Goal: Information Seeking & Learning: Learn about a topic

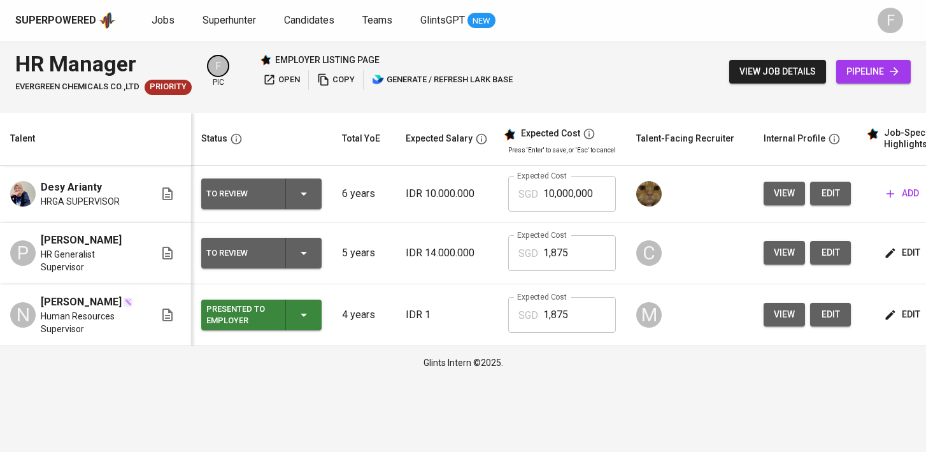
click at [175, 24] on div "Jobs Superhunter Candidates Teams GlintsGPT NEW" at bounding box center [324, 21] width 344 height 16
click at [168, 22] on span "Jobs" at bounding box center [163, 20] width 23 height 12
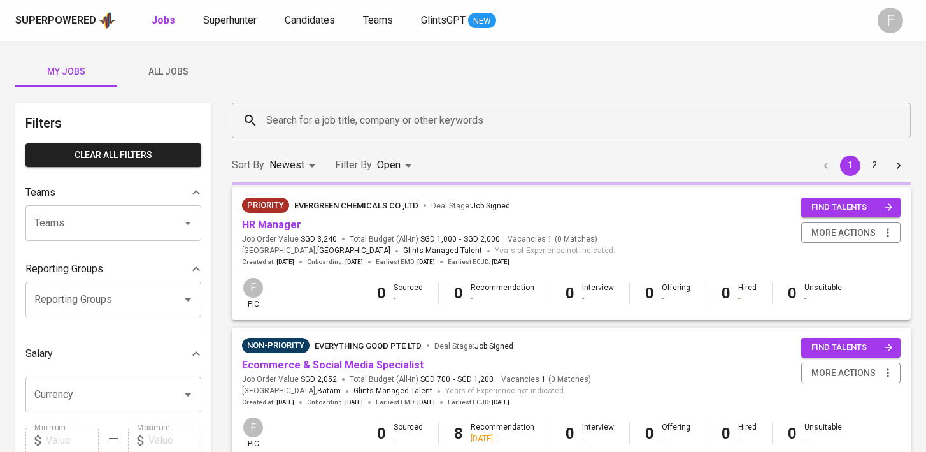
click at [290, 119] on input "Search for a job title, company or other keywords" at bounding box center [574, 120] width 623 height 24
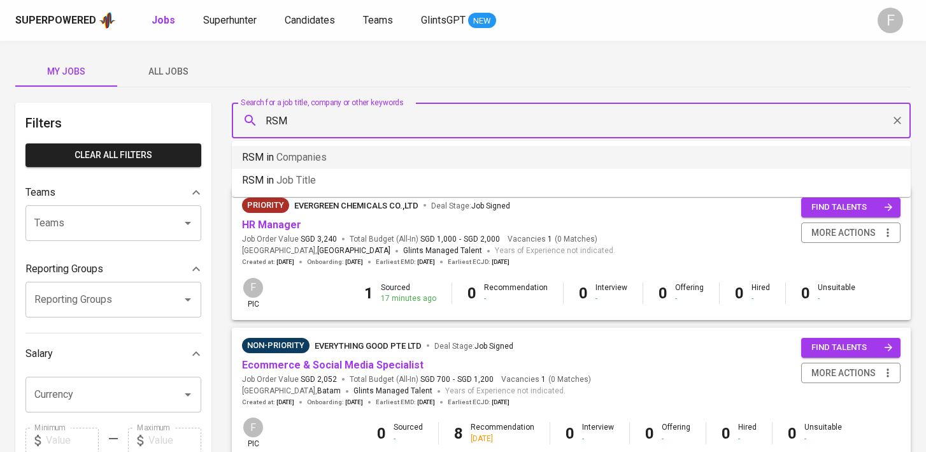
click at [341, 155] on li "RSM in Companies" at bounding box center [571, 157] width 679 height 23
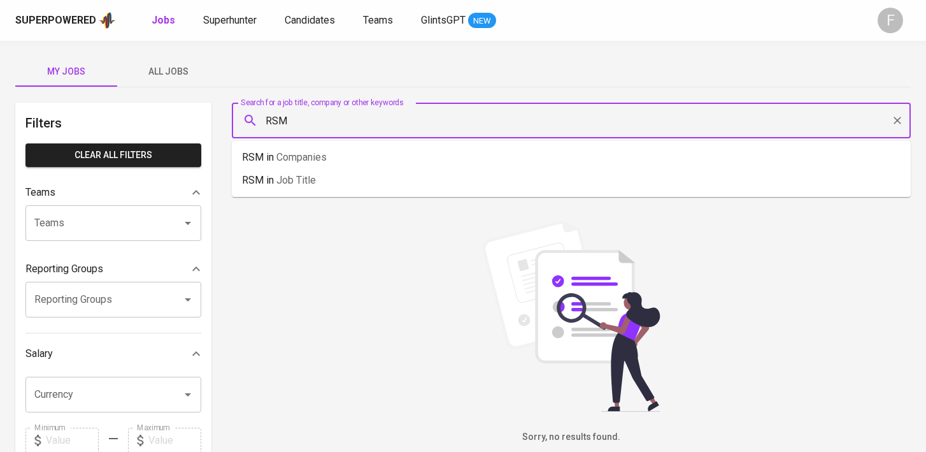
click at [364, 124] on input "RSM" at bounding box center [574, 120] width 623 height 24
type input "R"
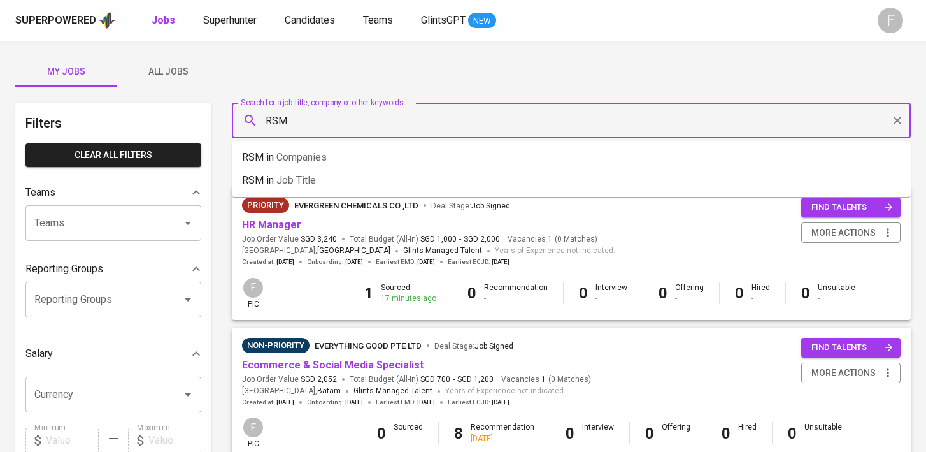
type input "RSM"
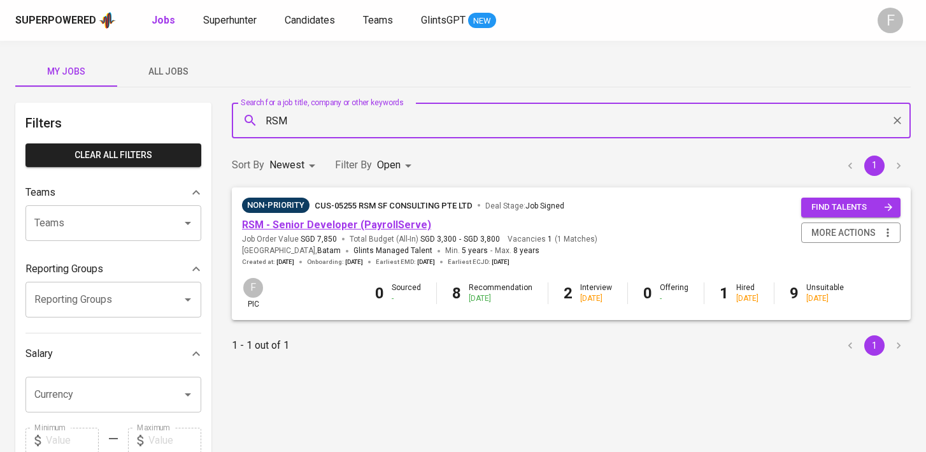
click at [338, 226] on link "RSM - Senior Developer (PayrollServe)" at bounding box center [336, 224] width 189 height 12
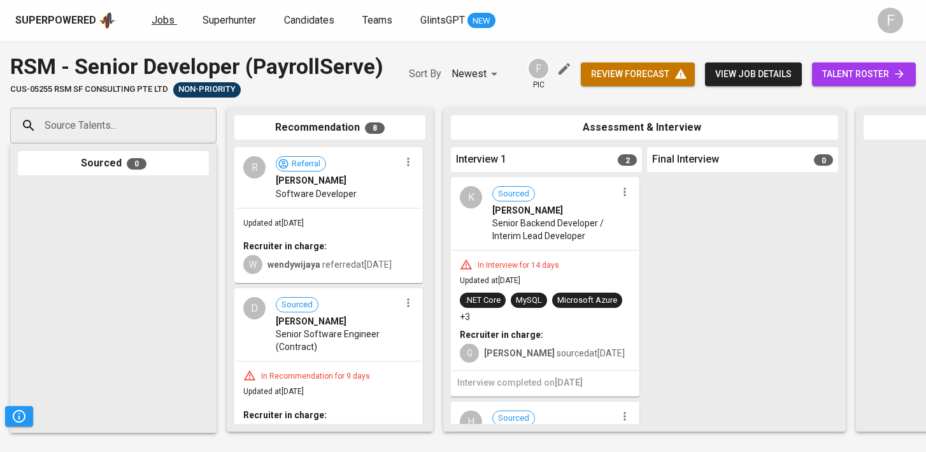
click at [152, 23] on span "Jobs" at bounding box center [163, 20] width 23 height 12
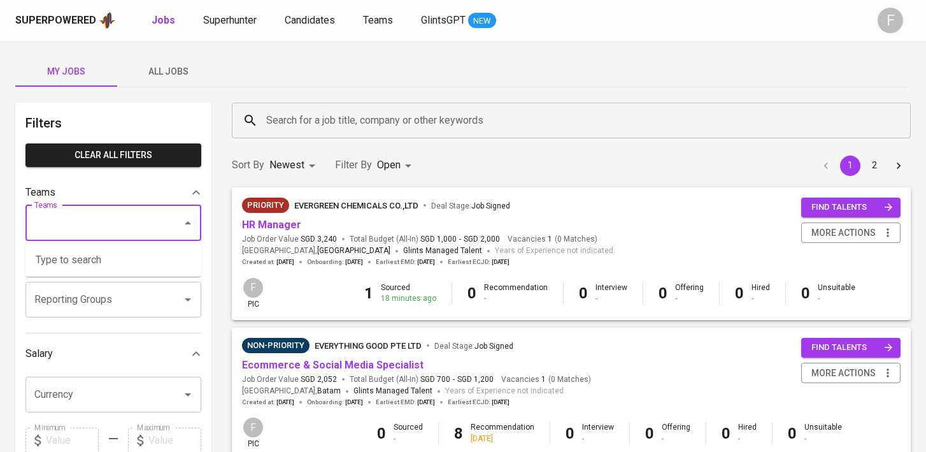
click at [117, 219] on input "Teams" at bounding box center [95, 223] width 129 height 24
click at [122, 285] on li "Pod Febry" at bounding box center [113, 282] width 176 height 23
type input "feb"
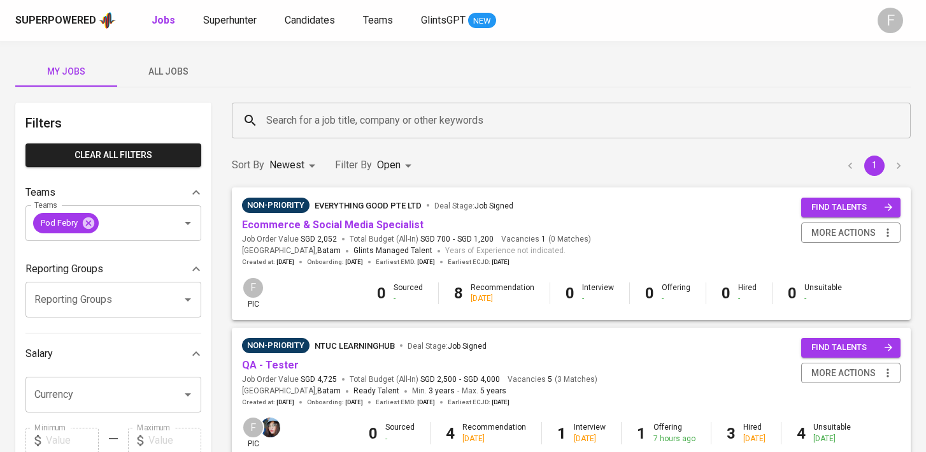
drag, startPoint x: 92, startPoint y: 219, endPoint x: 330, endPoint y: 76, distance: 277.5
click at [92, 219] on icon at bounding box center [88, 222] width 11 height 11
click at [101, 222] on input "Teams" at bounding box center [130, 223] width 59 height 24
click at [357, 76] on div "My Jobs All Jobs" at bounding box center [463, 71] width 896 height 31
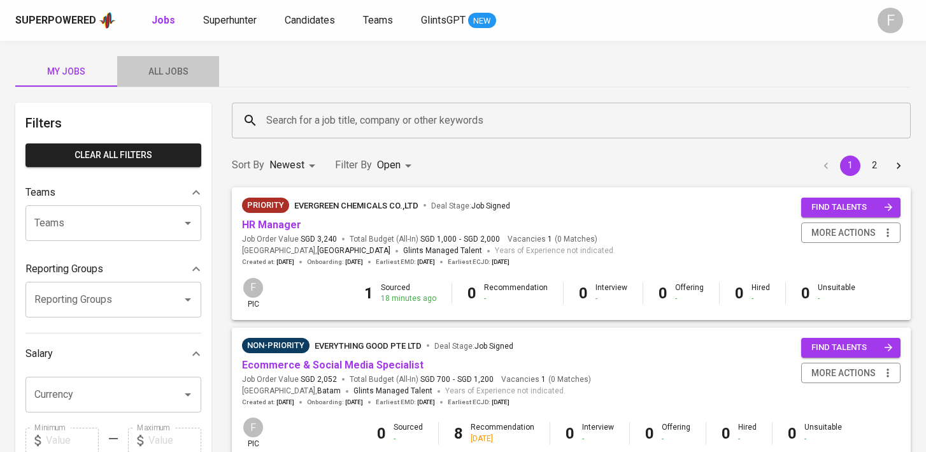
click at [150, 67] on span "All Jobs" at bounding box center [168, 72] width 87 height 16
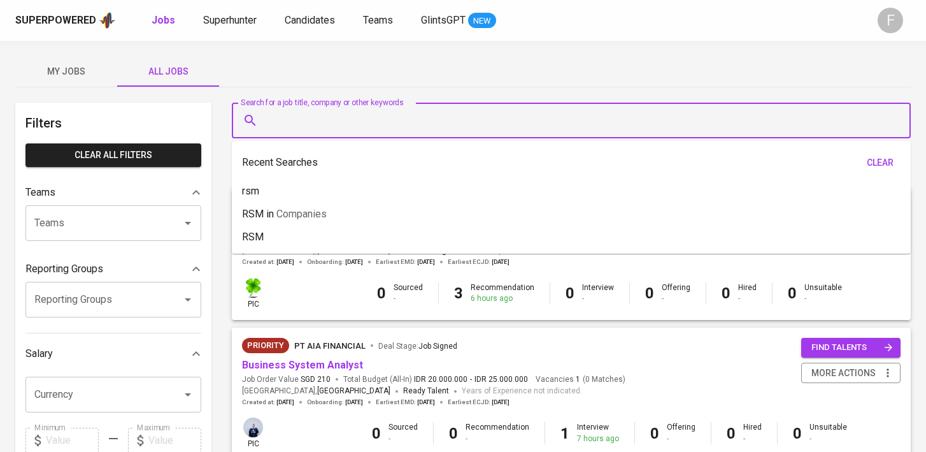
click at [315, 124] on input "Search for a job title, company or other keywords" at bounding box center [574, 120] width 623 height 24
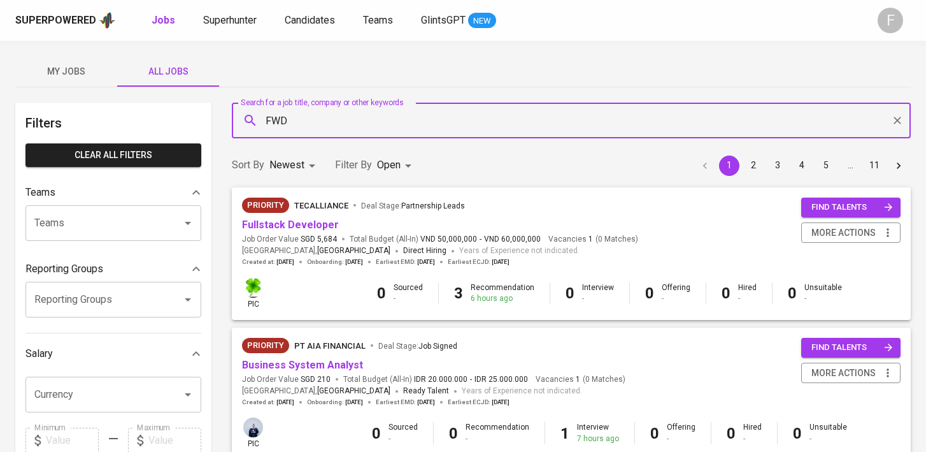
type input "FWD"
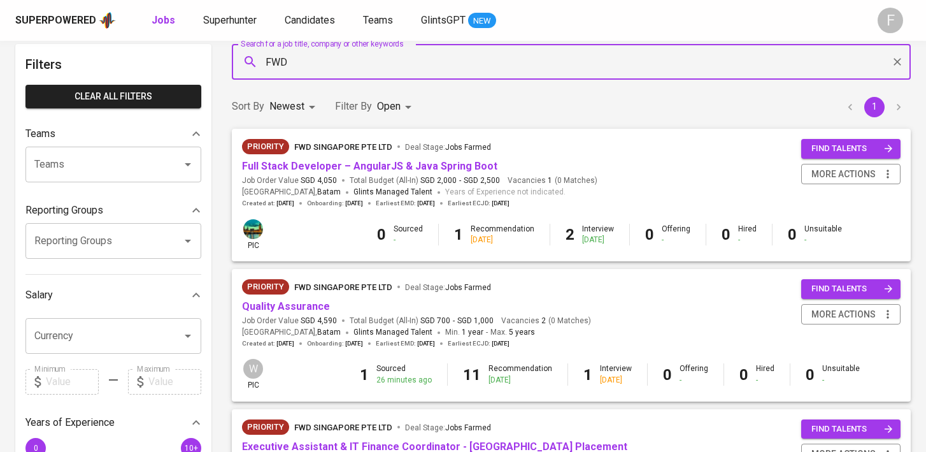
scroll to position [80, 0]
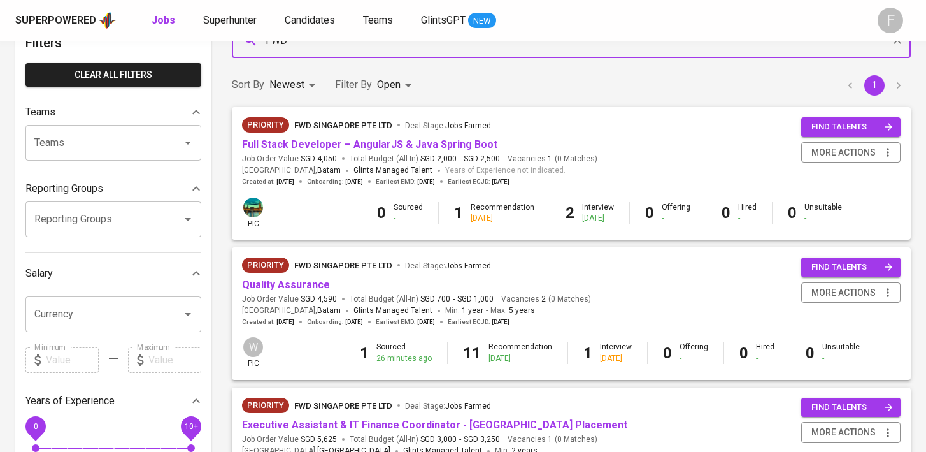
click at [306, 286] on link "Quality Assurance" at bounding box center [286, 284] width 88 height 12
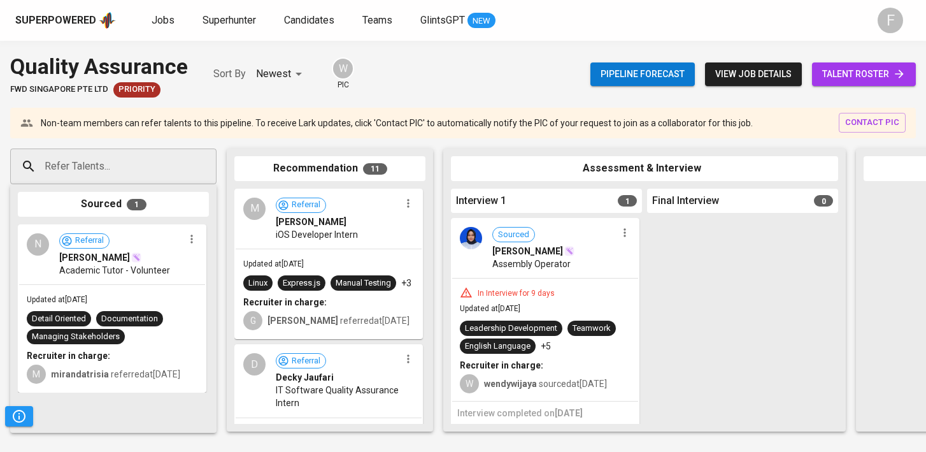
click at [764, 71] on span "view job details" at bounding box center [753, 74] width 76 height 16
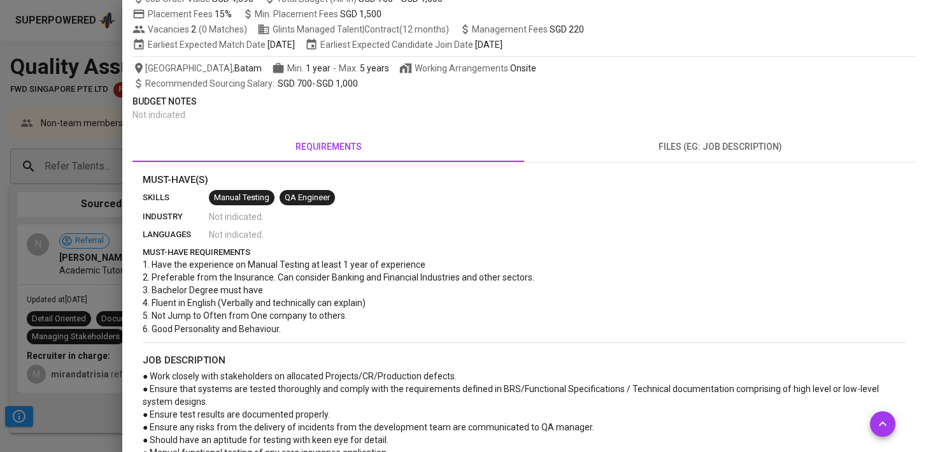
scroll to position [387, 0]
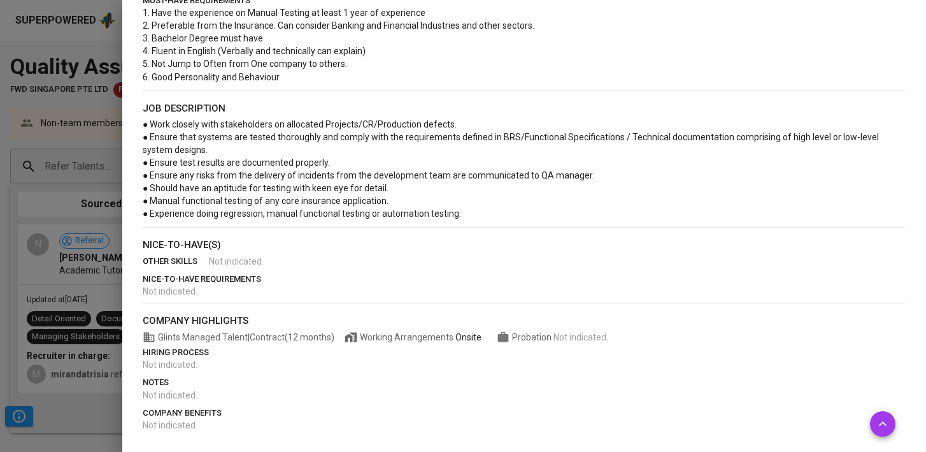
click at [31, 128] on div at bounding box center [463, 226] width 926 height 452
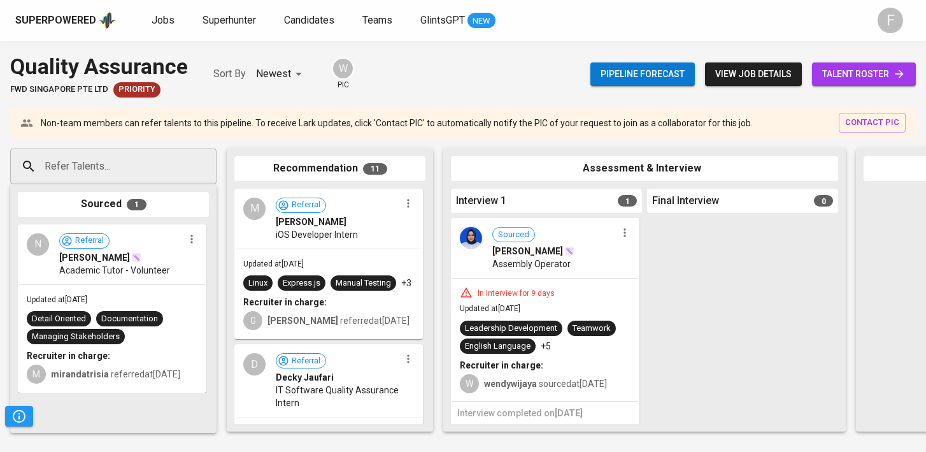
click at [166, 29] on div "Superpowered Jobs Superhunter Candidates Teams GlintsGPT NEW" at bounding box center [442, 20] width 855 height 19
click at [164, 14] on span "Jobs" at bounding box center [163, 20] width 23 height 12
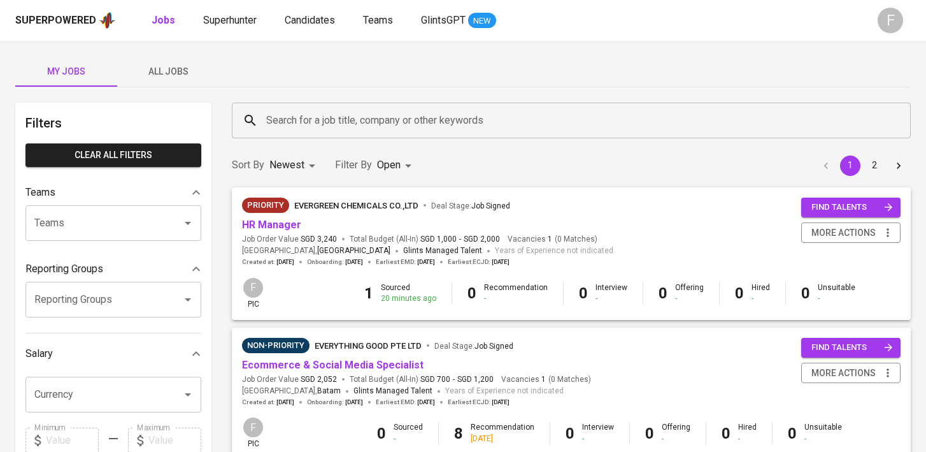
click at [278, 231] on span "HR Manager" at bounding box center [271, 225] width 59 height 15
click at [271, 224] on link "HR Manager" at bounding box center [271, 224] width 59 height 12
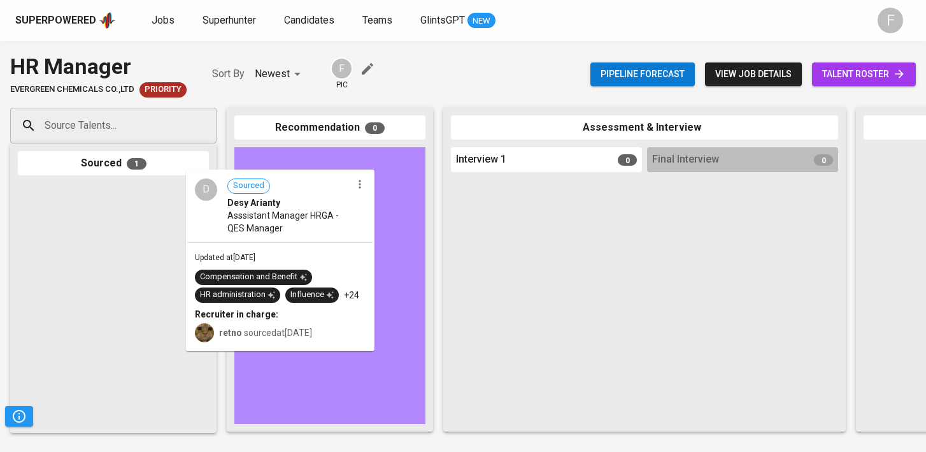
drag, startPoint x: 110, startPoint y: 238, endPoint x: 289, endPoint y: 224, distance: 179.5
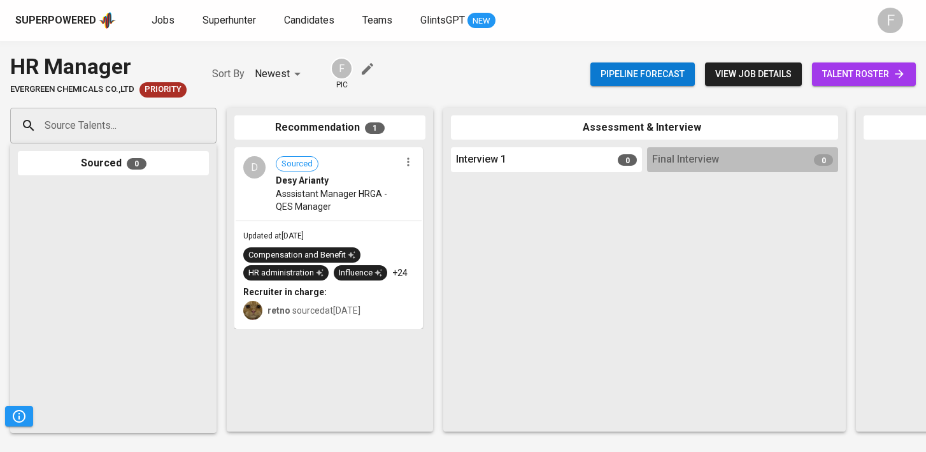
click at [844, 83] on link "talent roster" at bounding box center [864, 74] width 104 height 24
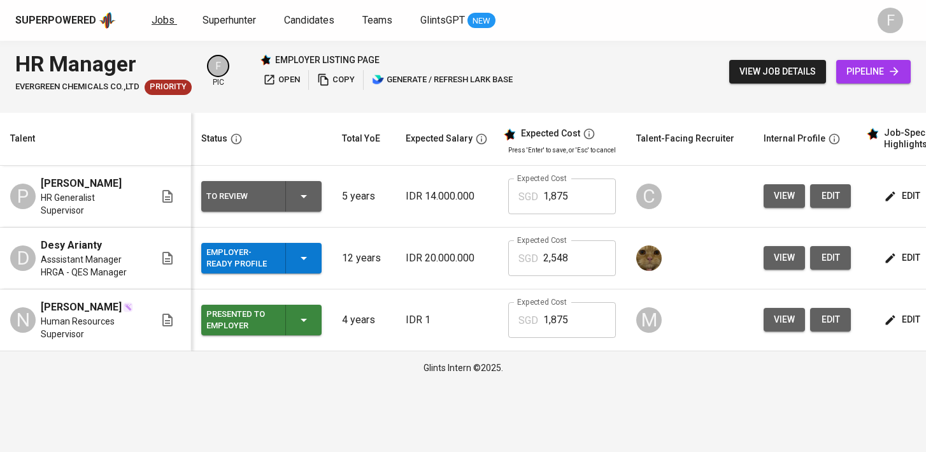
click at [160, 22] on span "Jobs" at bounding box center [163, 20] width 23 height 12
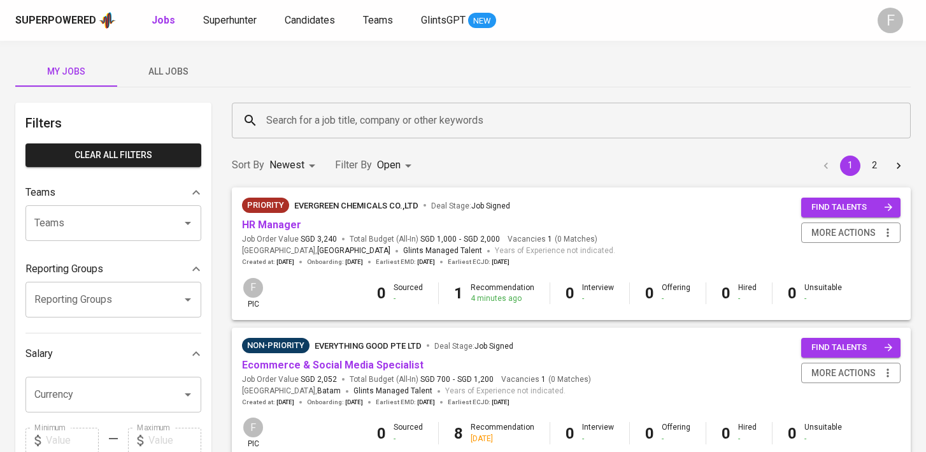
click at [175, 69] on span "All Jobs" at bounding box center [168, 72] width 87 height 16
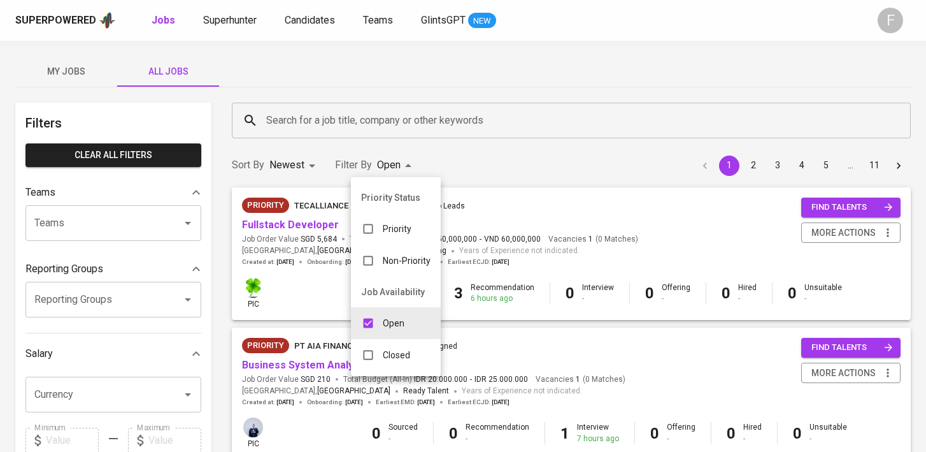
click at [402, 349] on p "Closed" at bounding box center [396, 354] width 27 height 13
type input "OPEN,CLOSE"
checkbox input "true"
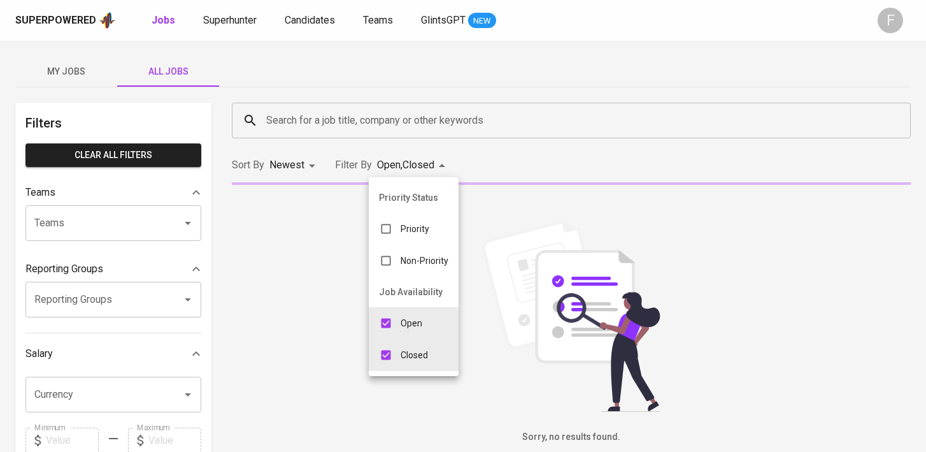
click at [331, 123] on div at bounding box center [463, 226] width 926 height 452
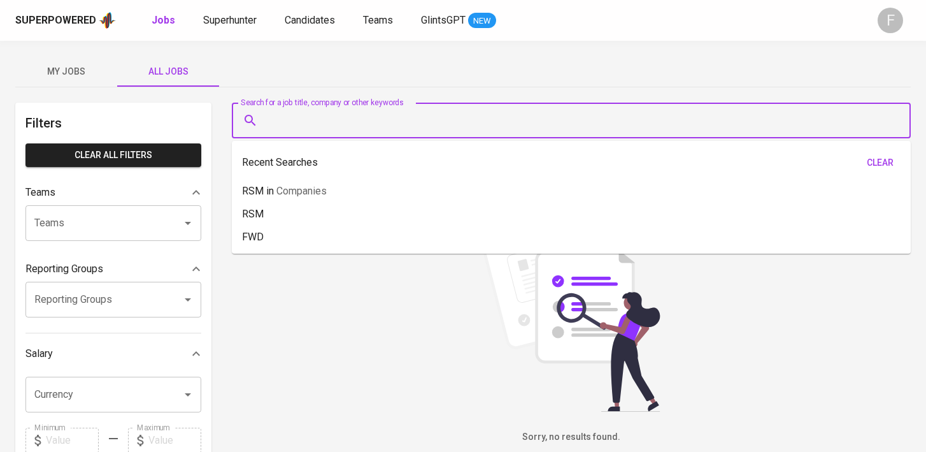
click at [310, 122] on input "Search for a job title, company or other keywords" at bounding box center [574, 120] width 623 height 24
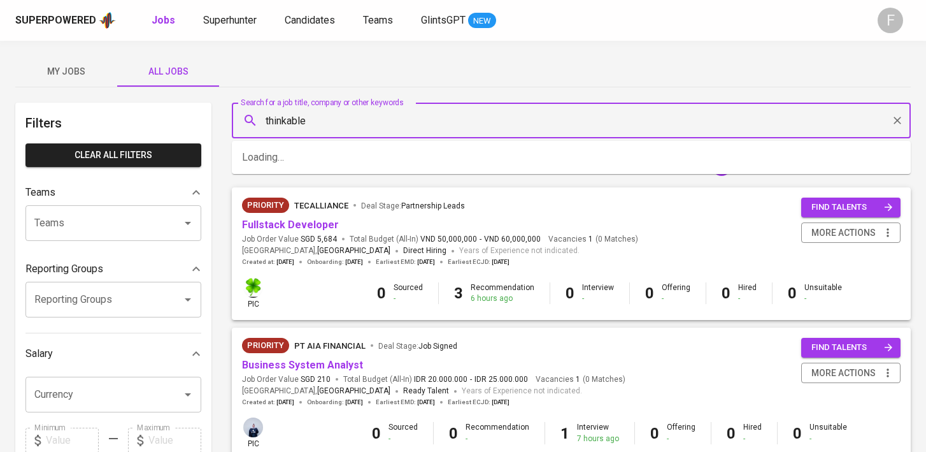
type input "thinkable"
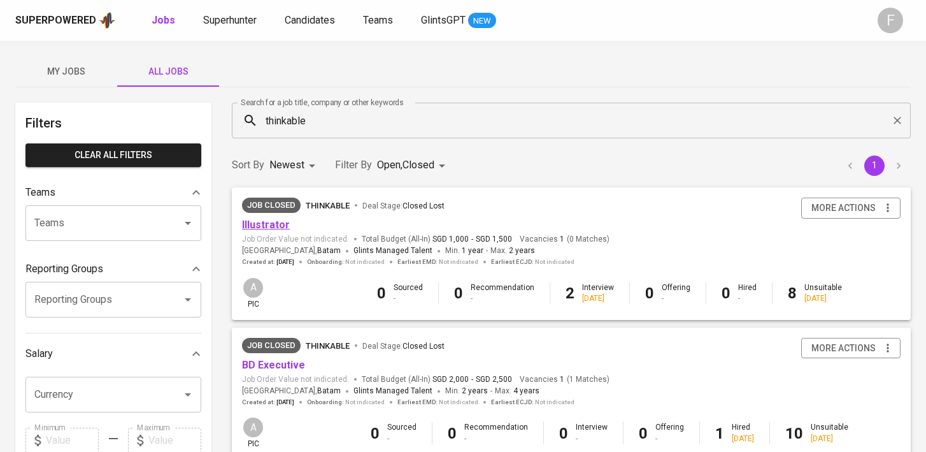
click at [273, 226] on link "Illustrator" at bounding box center [266, 224] width 48 height 12
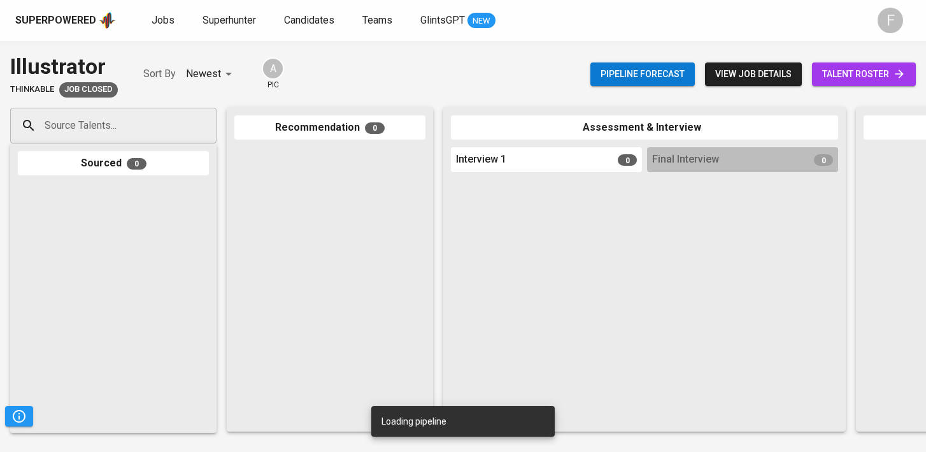
click at [773, 71] on span "view job details" at bounding box center [753, 74] width 76 height 16
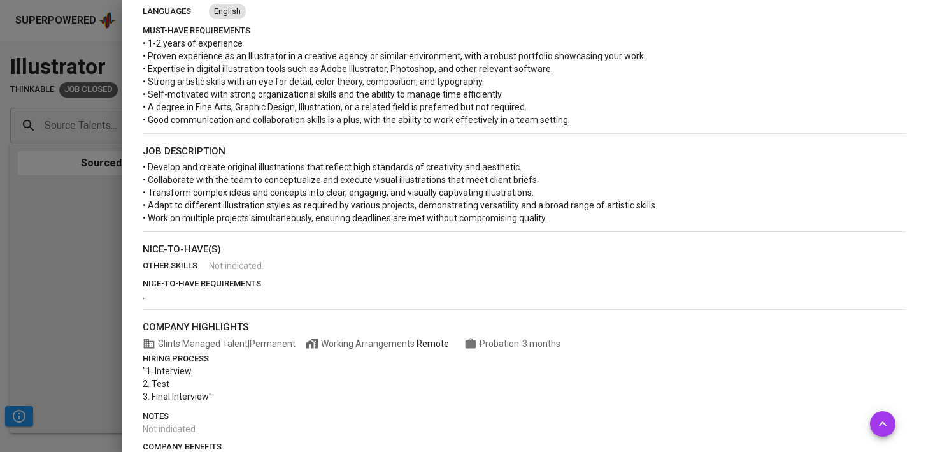
scroll to position [389, 0]
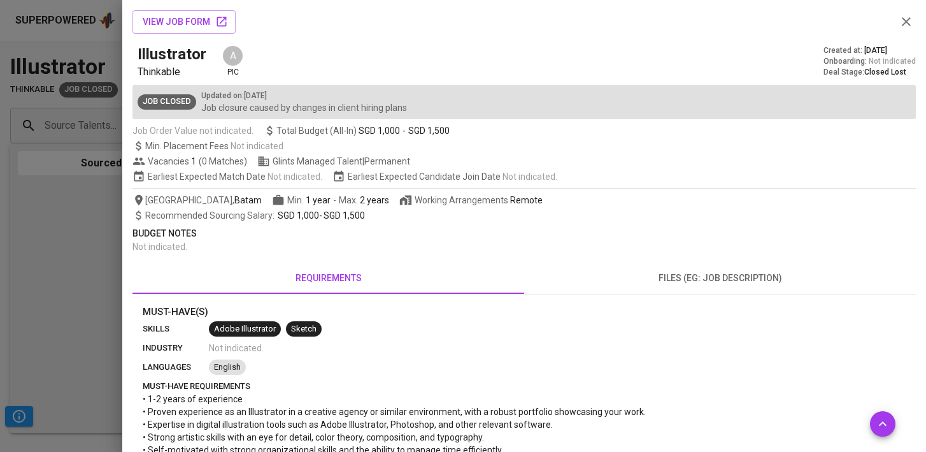
scroll to position [389, 0]
